Goal: Information Seeking & Learning: Find specific fact

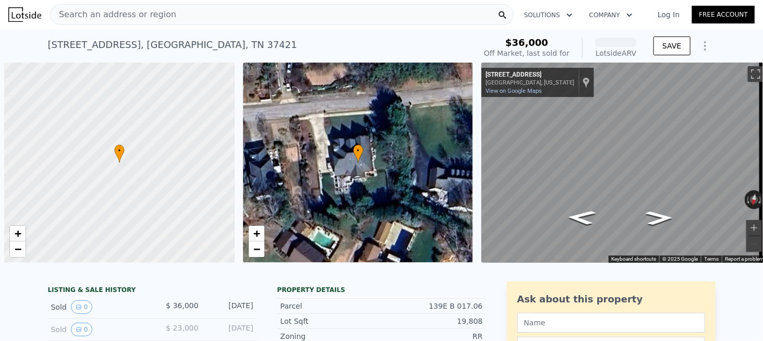
scroll to position [0, 4]
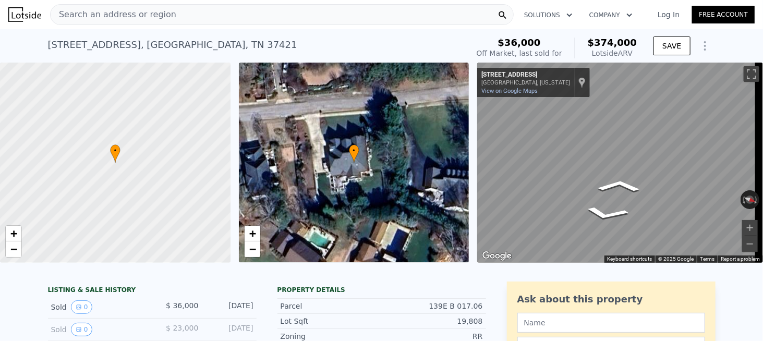
click at [762, 153] on div "Search an address or region Solutions Company Open main menu Log In Free Accoun…" at bounding box center [381, 170] width 763 height 341
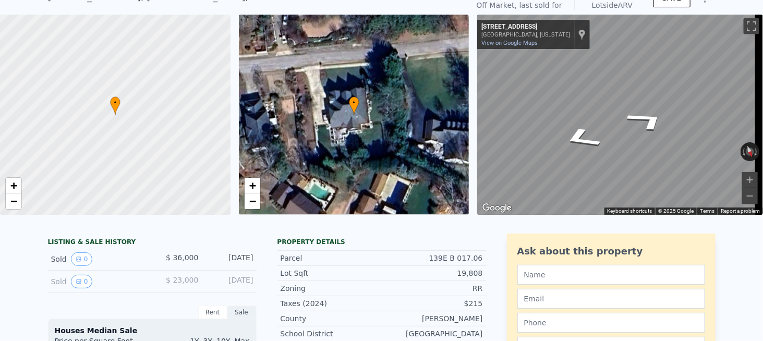
scroll to position [4, 0]
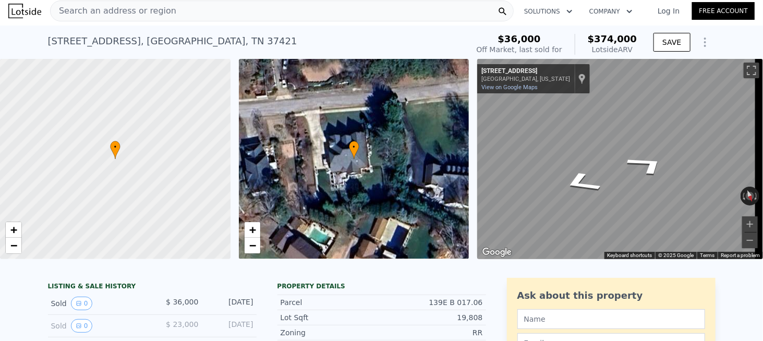
click at [153, 15] on span "Search an address or region" at bounding box center [114, 11] width 126 height 13
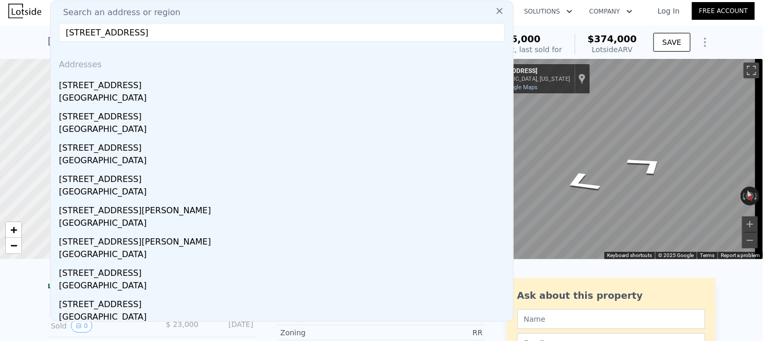
drag, startPoint x: 189, startPoint y: 32, endPoint x: 377, endPoint y: 46, distance: 188.7
click at [362, 45] on div "Search an address or region [STREET_ADDRESS] Addresses [STREET_ADDRESS][GEOGRAP…" at bounding box center [281, 161] width 463 height 321
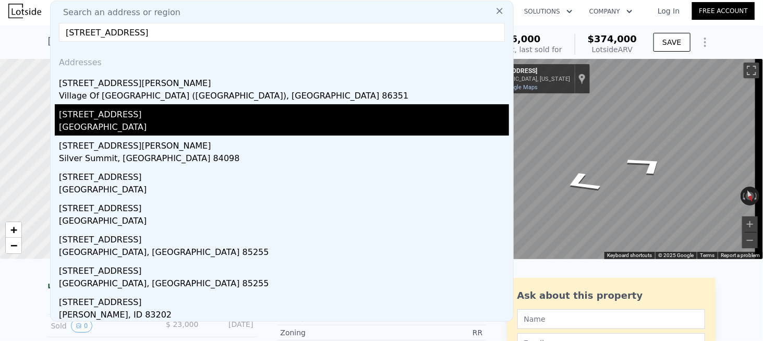
scroll to position [0, 0]
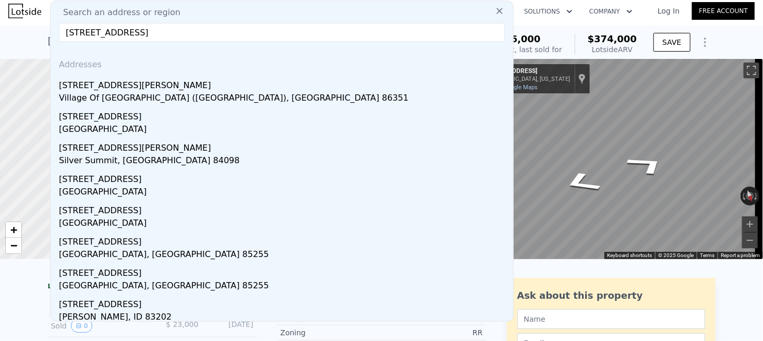
type input "[STREET_ADDRESS]"
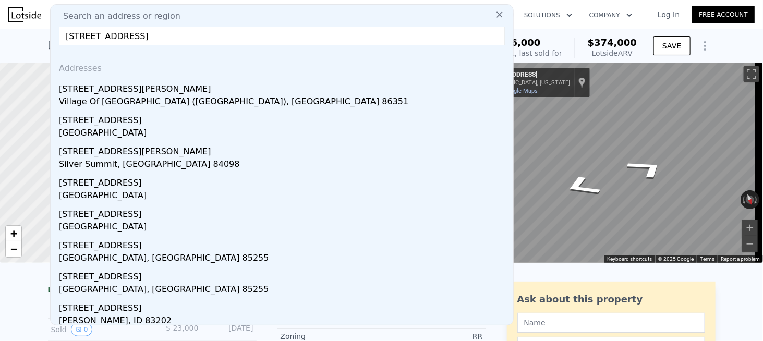
click at [496, 18] on icon at bounding box center [499, 14] width 10 height 10
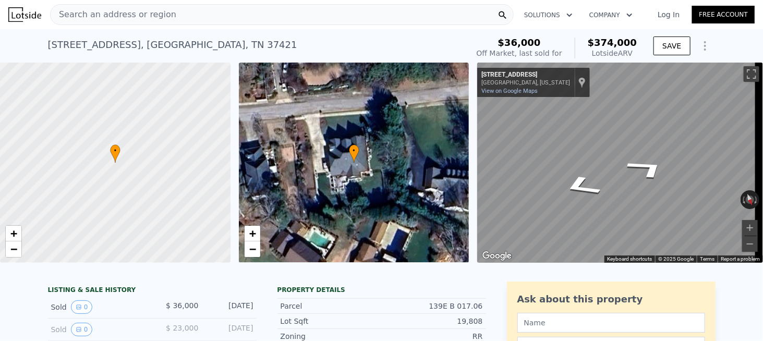
click at [197, 17] on div "Search an address or region" at bounding box center [281, 14] width 463 height 21
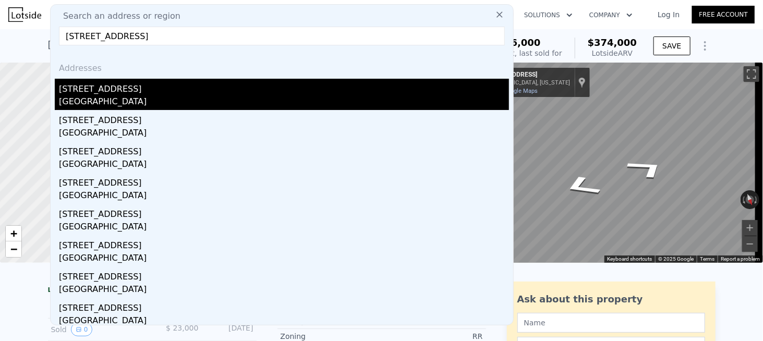
type input "[STREET_ADDRESS]"
click at [110, 96] on div "[GEOGRAPHIC_DATA]" at bounding box center [284, 102] width 450 height 15
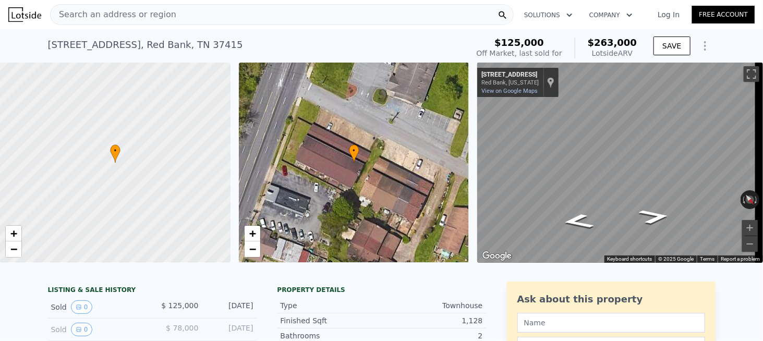
click at [167, 15] on div "Search an address or region" at bounding box center [281, 14] width 463 height 21
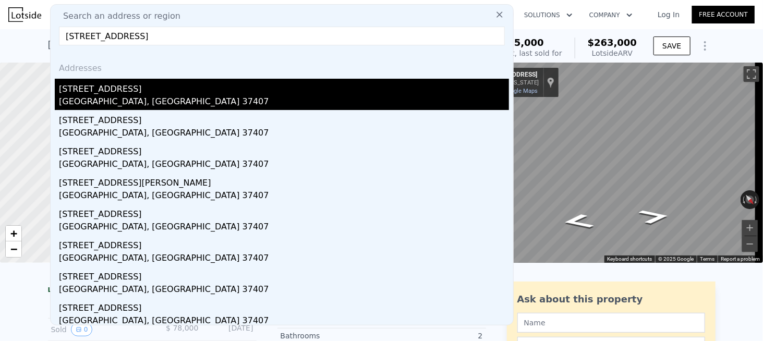
type input "[STREET_ADDRESS]"
click at [119, 100] on div "[GEOGRAPHIC_DATA], [GEOGRAPHIC_DATA] 37407" at bounding box center [284, 102] width 450 height 15
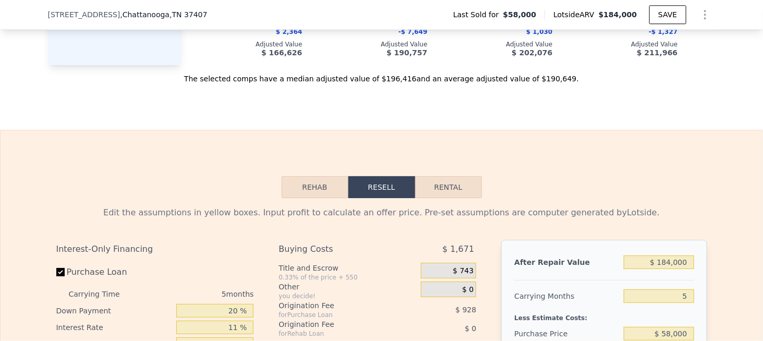
scroll to position [1351, 0]
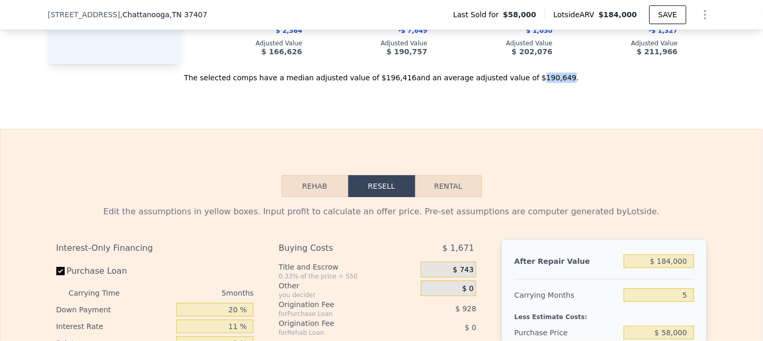
drag, startPoint x: 537, startPoint y: 88, endPoint x: 514, endPoint y: 90, distance: 23.0
click at [514, 83] on div "The selected comps have a median adjusted value of $196,416 and an average adju…" at bounding box center [381, 73] width 667 height 19
copy div "190,649"
